Goal: Complete application form

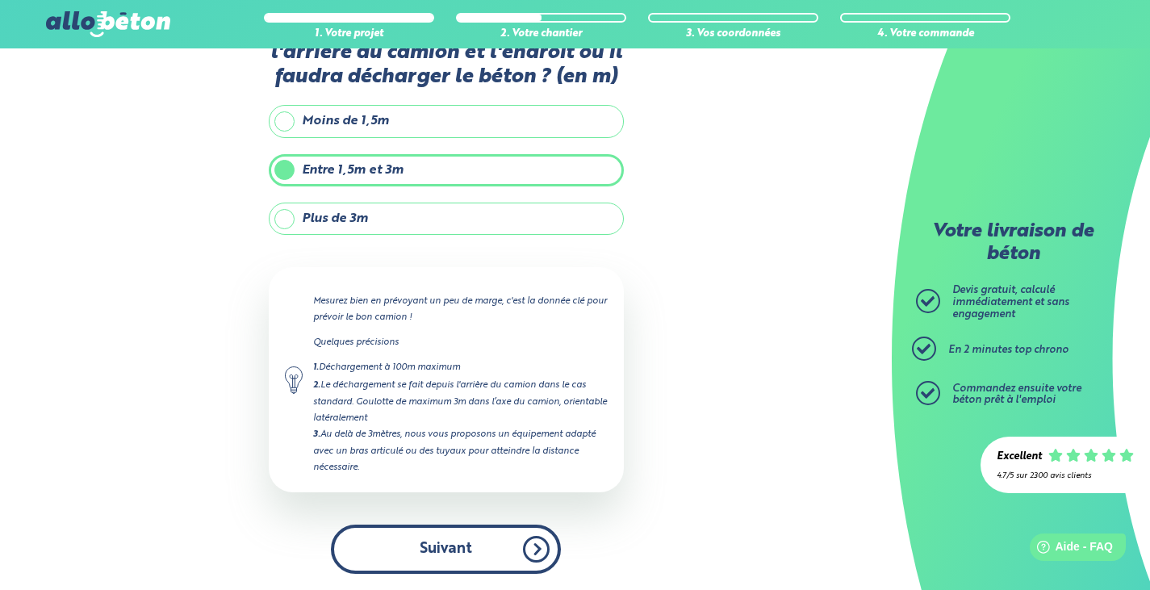
click at [470, 538] on button "Suivant" at bounding box center [446, 548] width 230 height 49
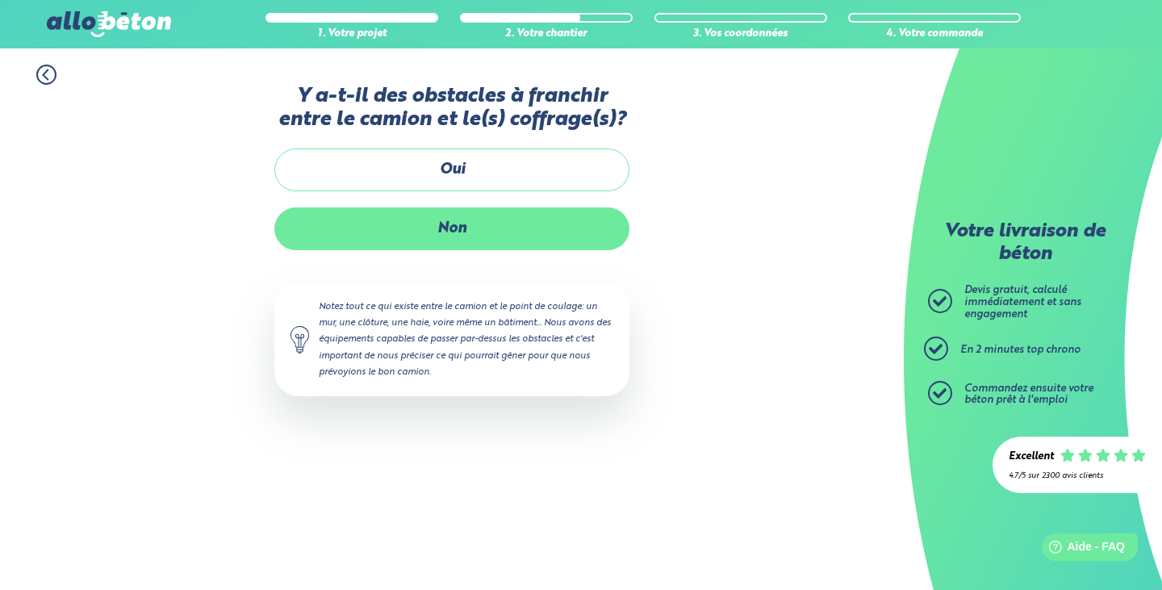
click at [465, 222] on label "Non" at bounding box center [451, 228] width 355 height 43
click at [0, 0] on input "Non" at bounding box center [0, 0] width 0 height 0
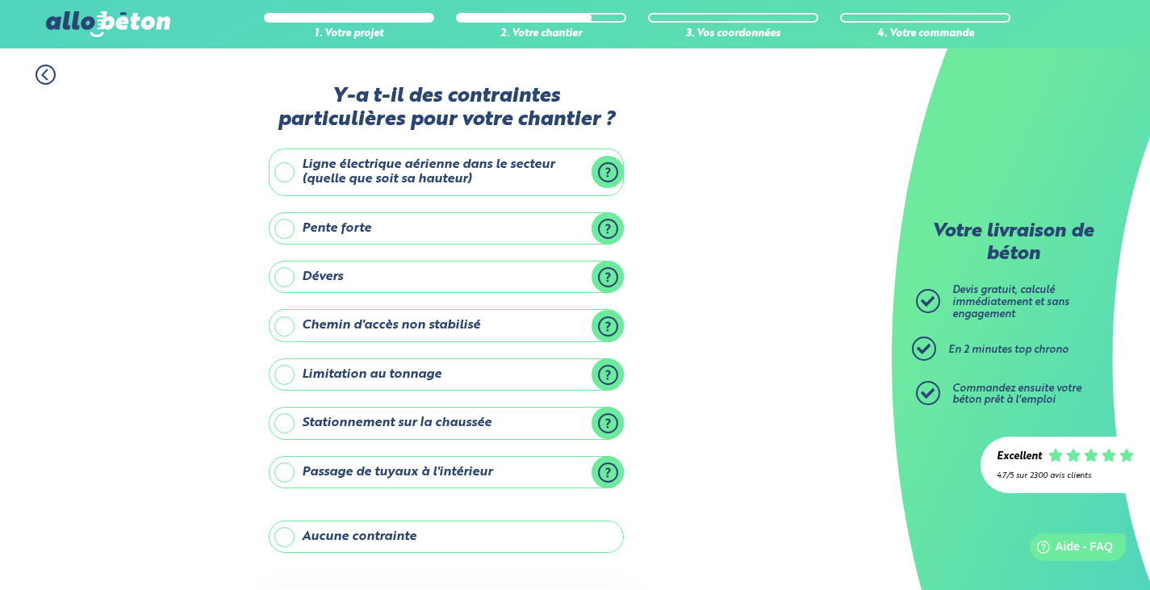
click at [475, 535] on label "Aucune contrainte" at bounding box center [446, 536] width 355 height 32
click at [0, 0] on input "Aucune contrainte" at bounding box center [0, 0] width 0 height 0
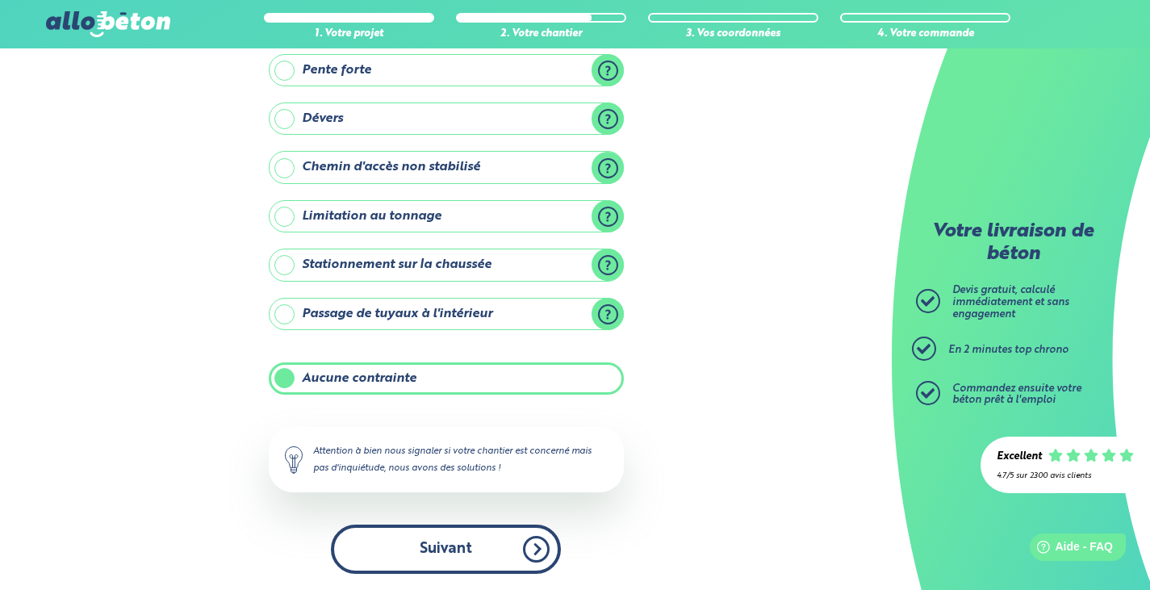
click at [488, 540] on button "Suivant" at bounding box center [446, 548] width 230 height 49
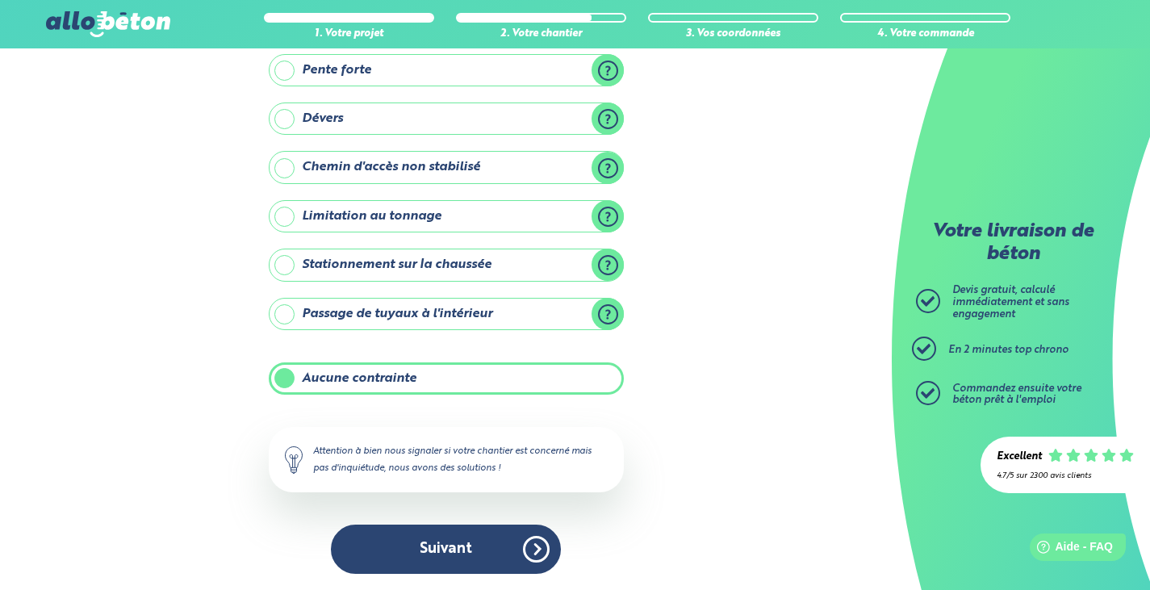
scroll to position [19, 0]
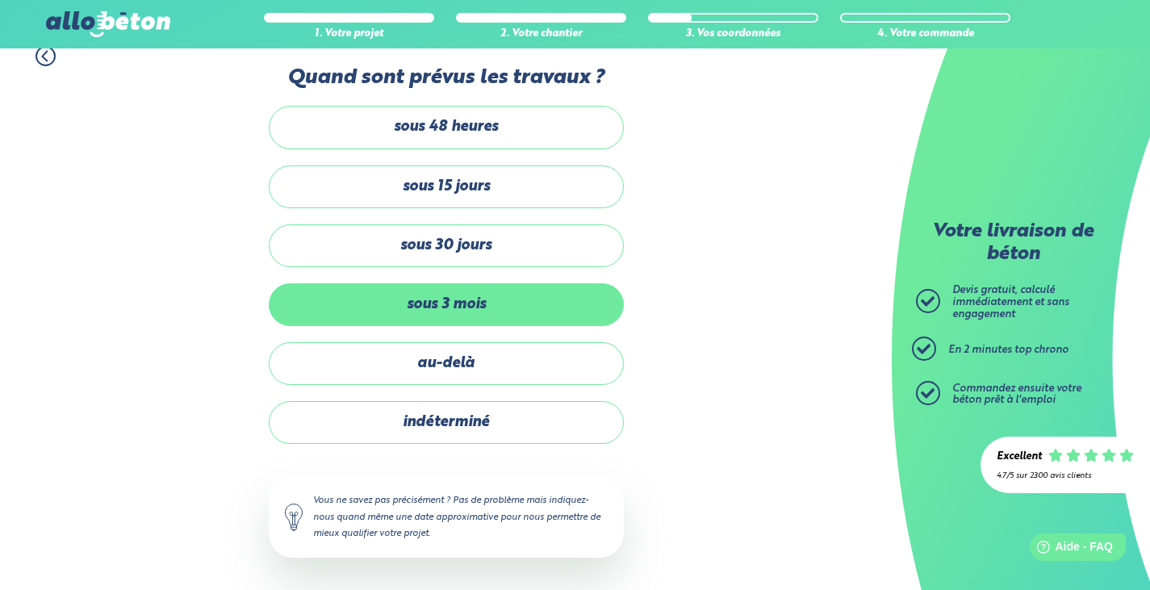
click at [466, 293] on label "sous 3 mois" at bounding box center [446, 304] width 355 height 43
click at [0, 0] on input "sous 3 mois" at bounding box center [0, 0] width 0 height 0
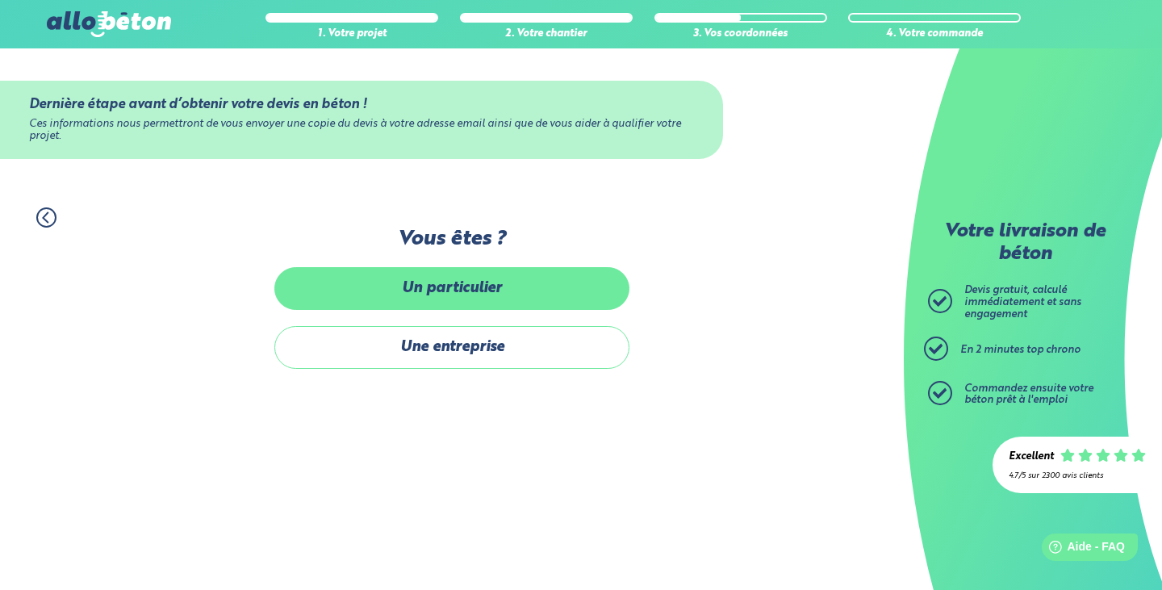
click at [467, 288] on label "Un particulier" at bounding box center [451, 288] width 355 height 43
click at [0, 0] on input "Un particulier" at bounding box center [0, 0] width 0 height 0
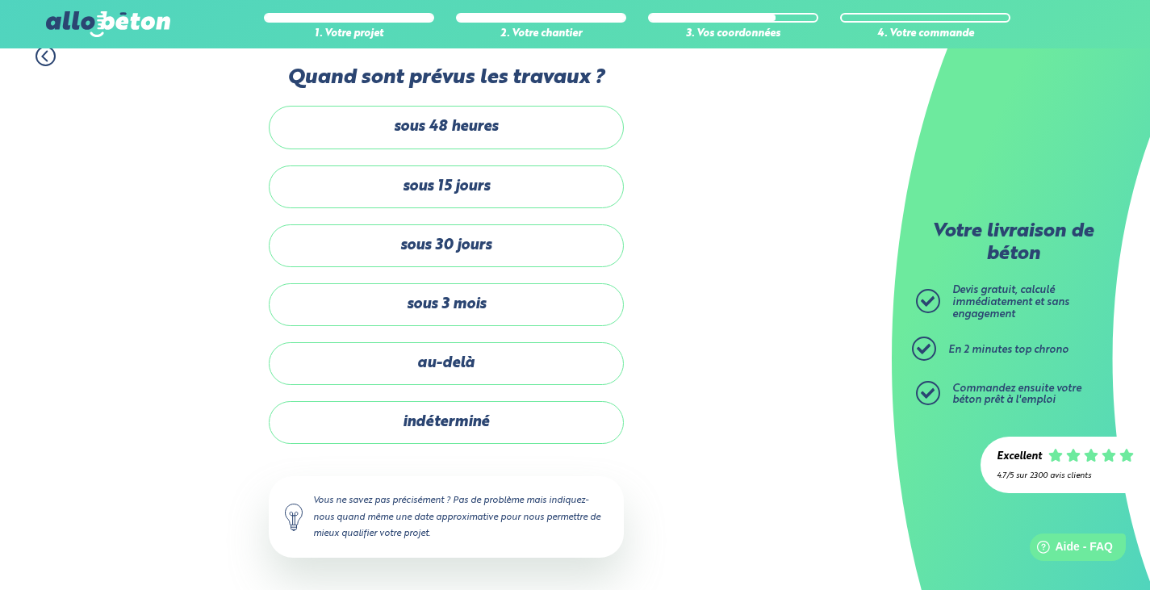
scroll to position [158, 0]
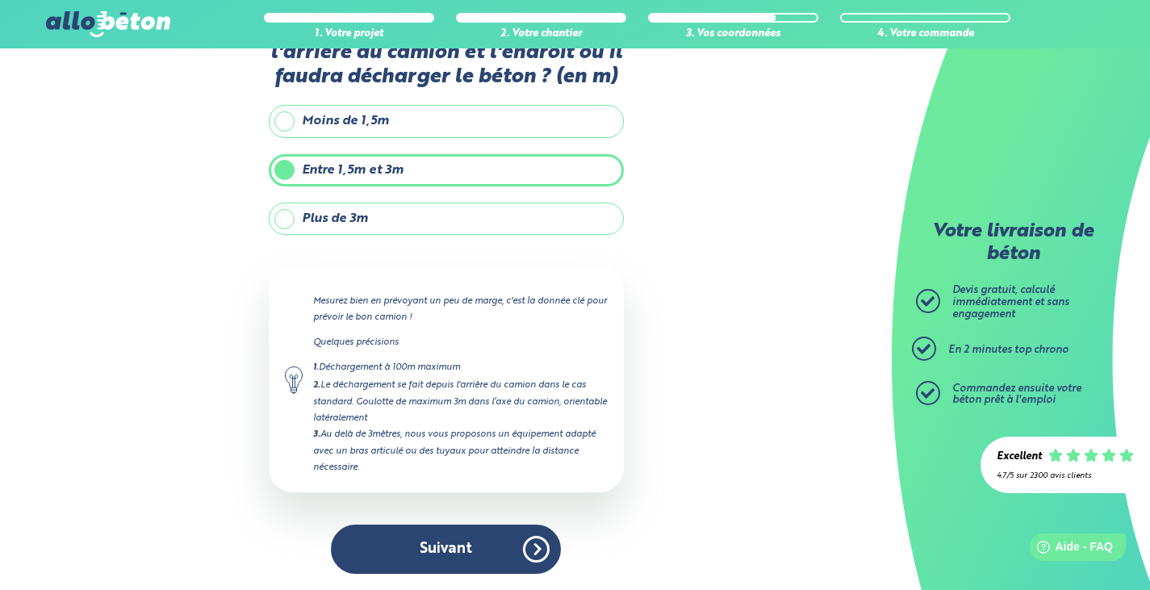
scroll to position [242, 0]
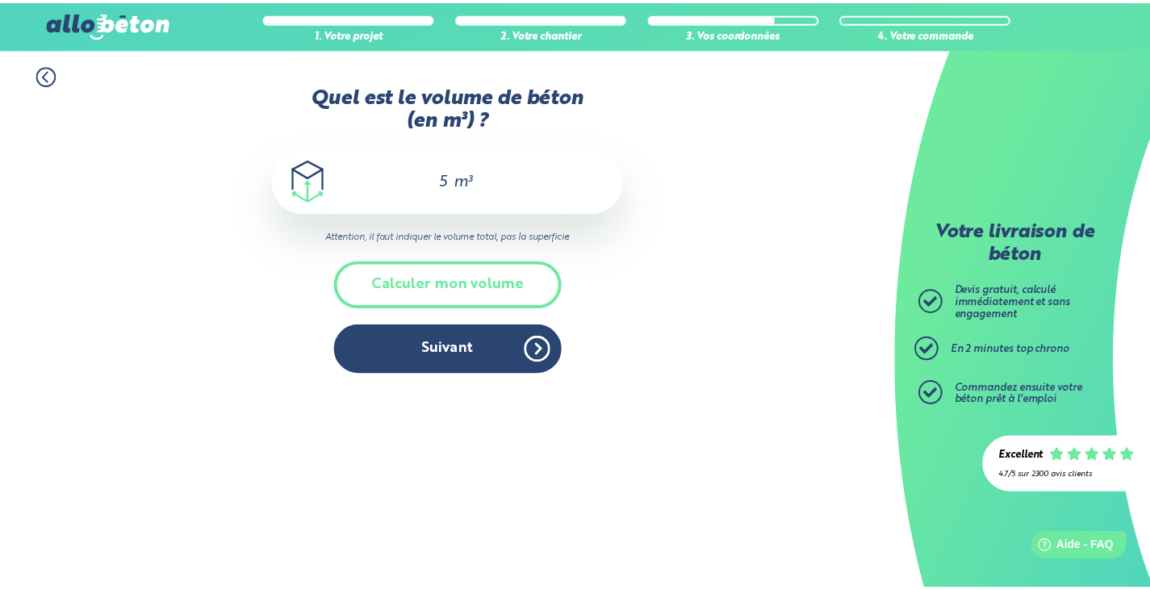
scroll to position [185, 0]
